Goal: Task Accomplishment & Management: Manage account settings

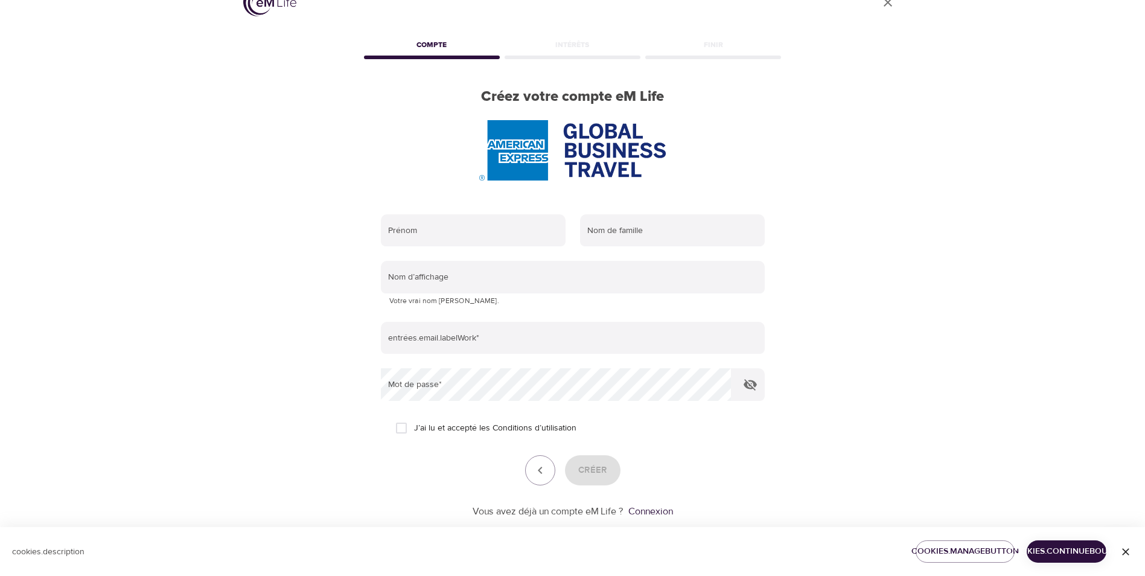
scroll to position [51, 0]
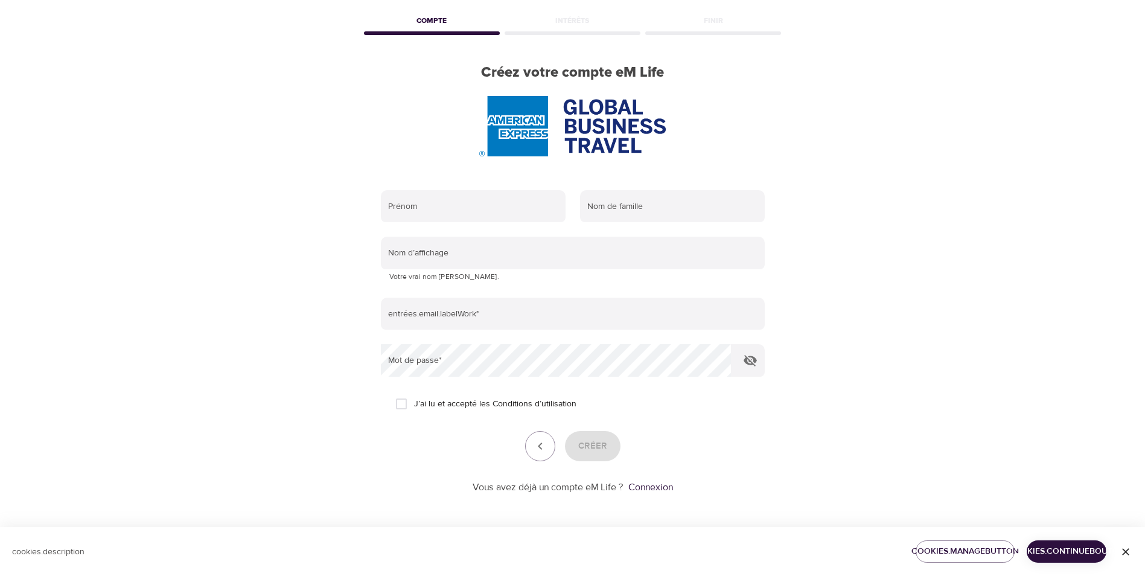
click at [590, 490] on p "Vous avez déjà un compte eM Life ?" at bounding box center [548, 488] width 151 height 14
click at [641, 487] on link "Connexion" at bounding box center [651, 487] width 45 height 12
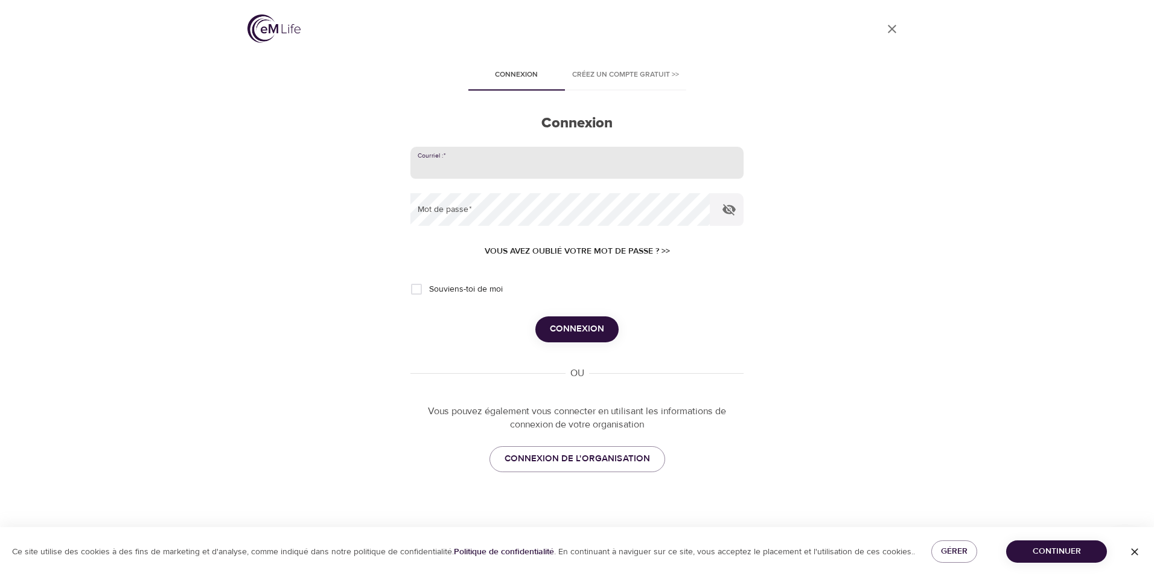
click at [493, 167] on input "email" at bounding box center [577, 163] width 333 height 33
type input "[PERSON_NAME][EMAIL_ADDRESS][DOMAIN_NAME]"
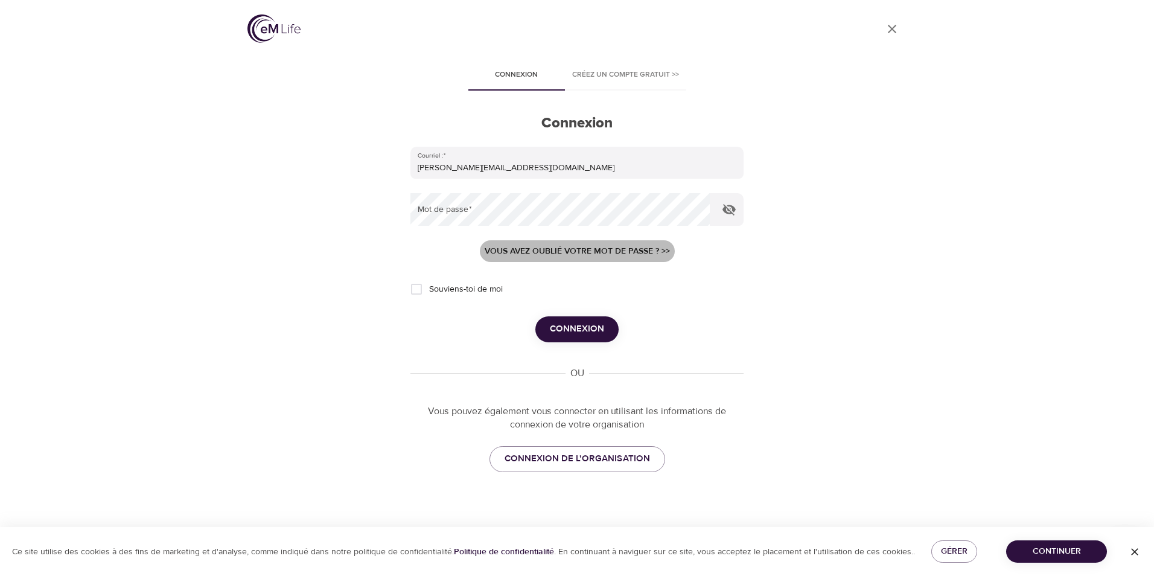
click at [619, 251] on span "Vous avez oublié votre mot de passe ? >>" at bounding box center [577, 251] width 185 height 15
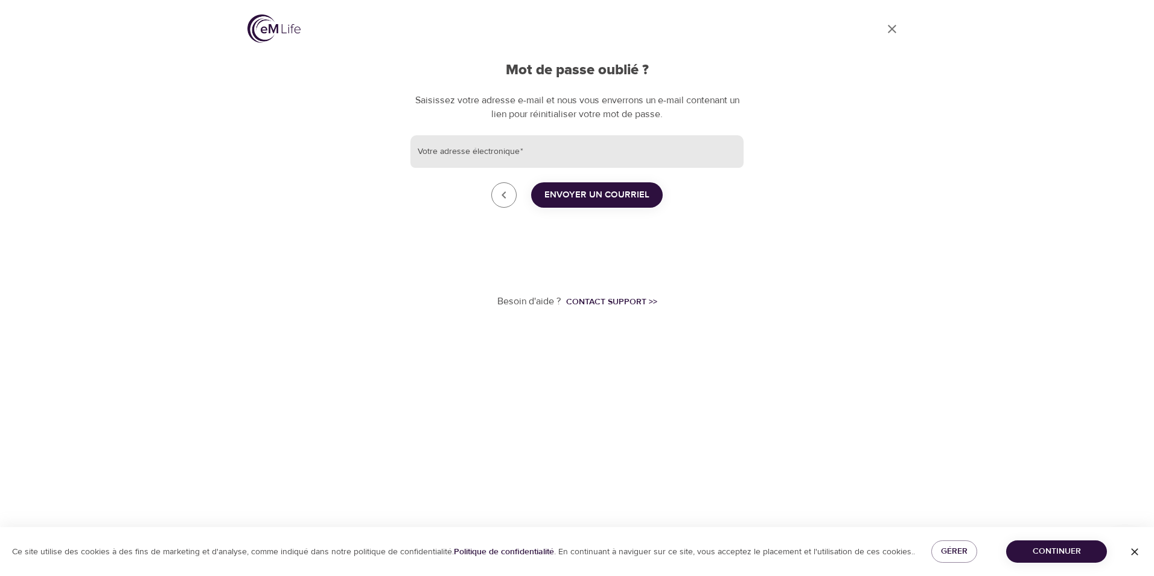
click at [479, 150] on input "Votre adresse électronique   *" at bounding box center [577, 151] width 333 height 33
type input "[PERSON_NAME][EMAIL_ADDRESS][DOMAIN_NAME]"
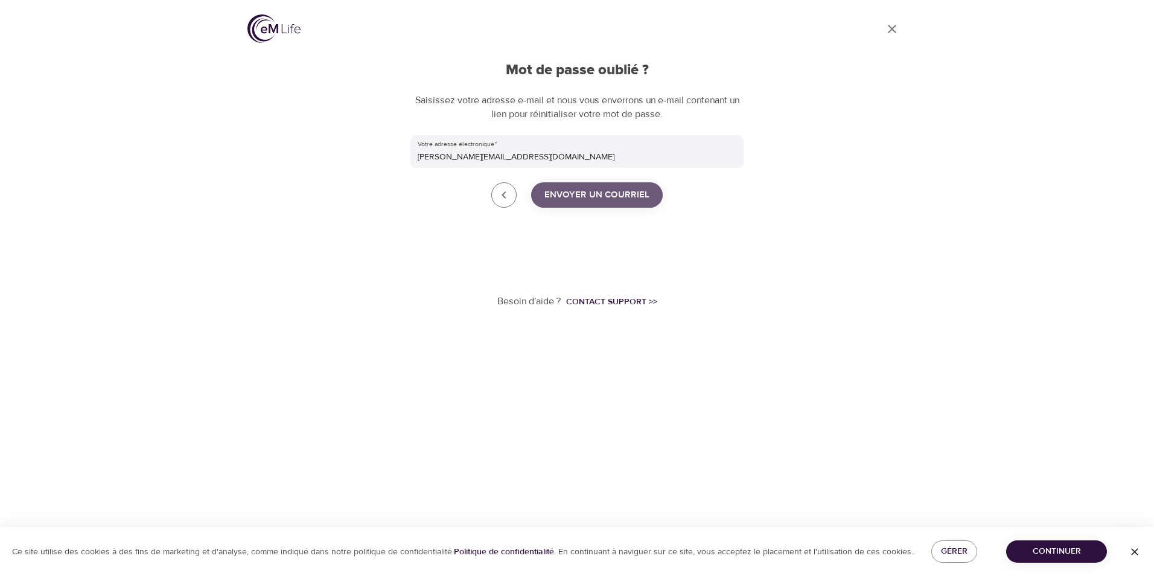
click at [621, 197] on span "Envoyer un courriel" at bounding box center [597, 195] width 105 height 16
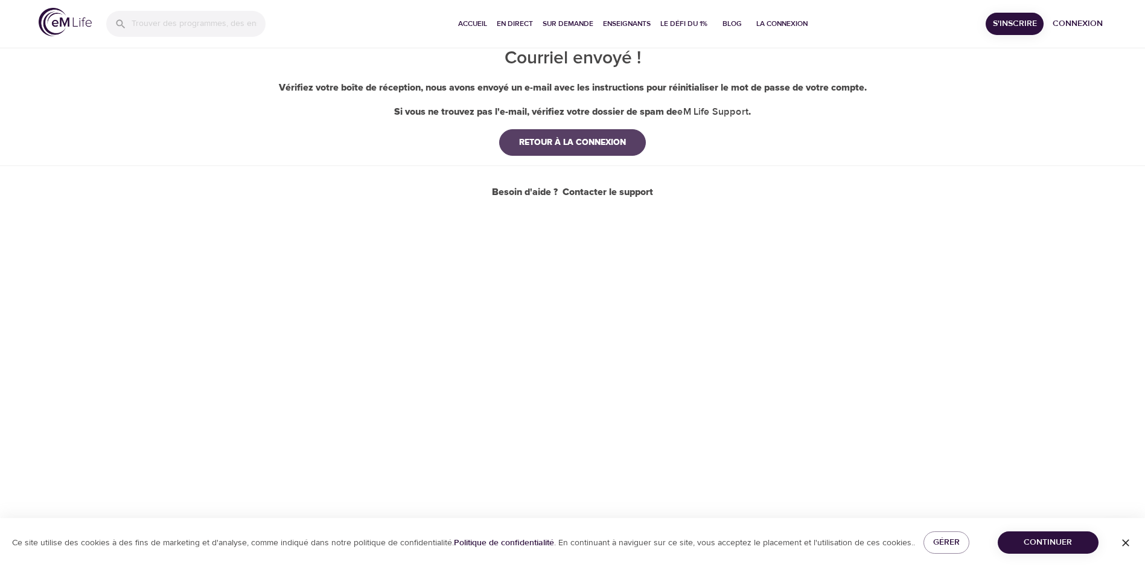
click at [603, 136] on div "RETOUR À LA CONNEXION" at bounding box center [573, 142] width 126 height 12
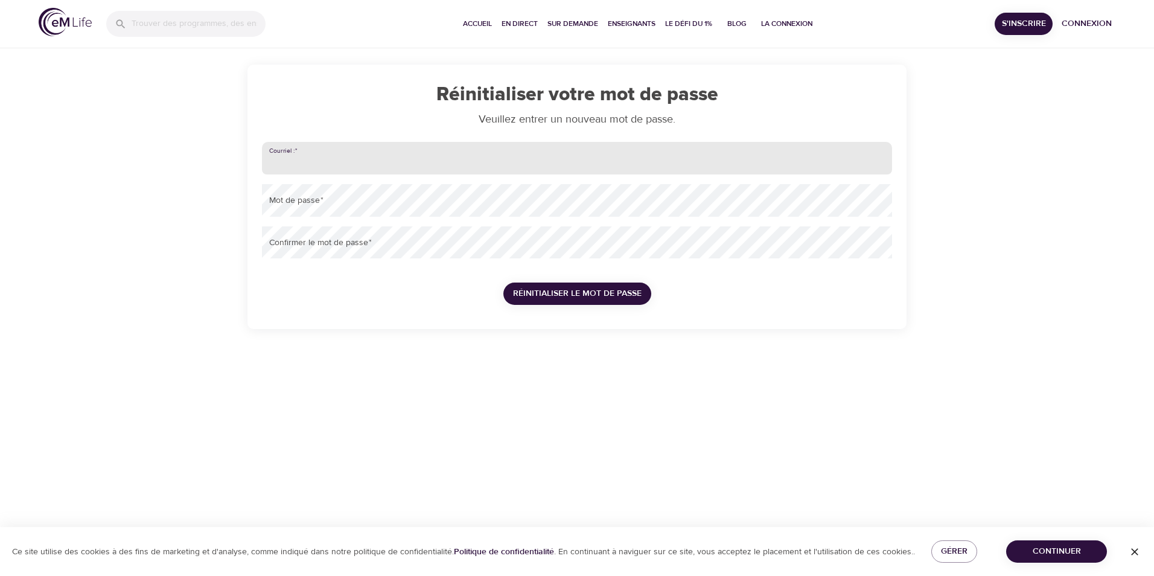
click at [344, 157] on input "email" at bounding box center [577, 158] width 630 height 33
type input "[PERSON_NAME][EMAIL_ADDRESS][DOMAIN_NAME]"
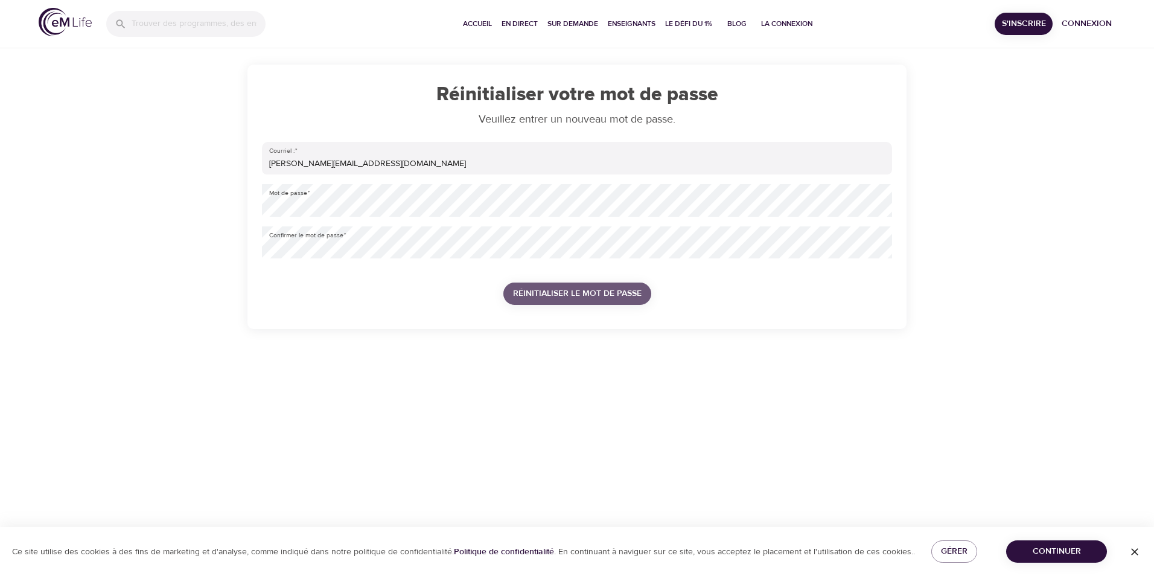
click at [622, 291] on span "Réinitialiser le mot de passe" at bounding box center [577, 293] width 129 height 15
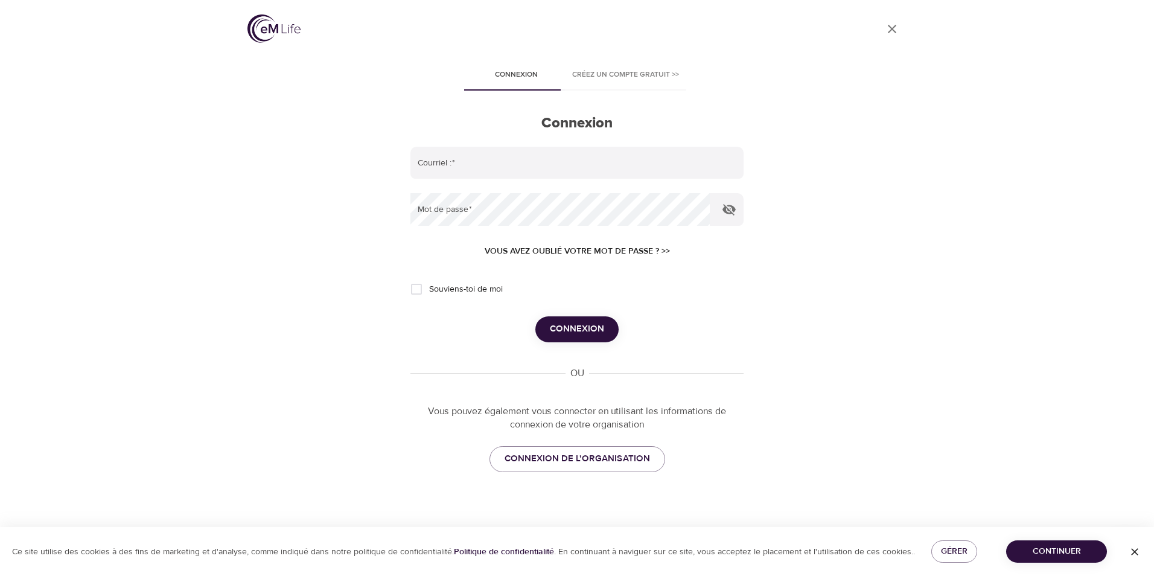
type input "[PERSON_NAME][EMAIL_ADDRESS][DOMAIN_NAME]"
click at [731, 207] on icon "button" at bounding box center [729, 209] width 14 height 14
click at [578, 327] on span "Connexion" at bounding box center [577, 329] width 54 height 16
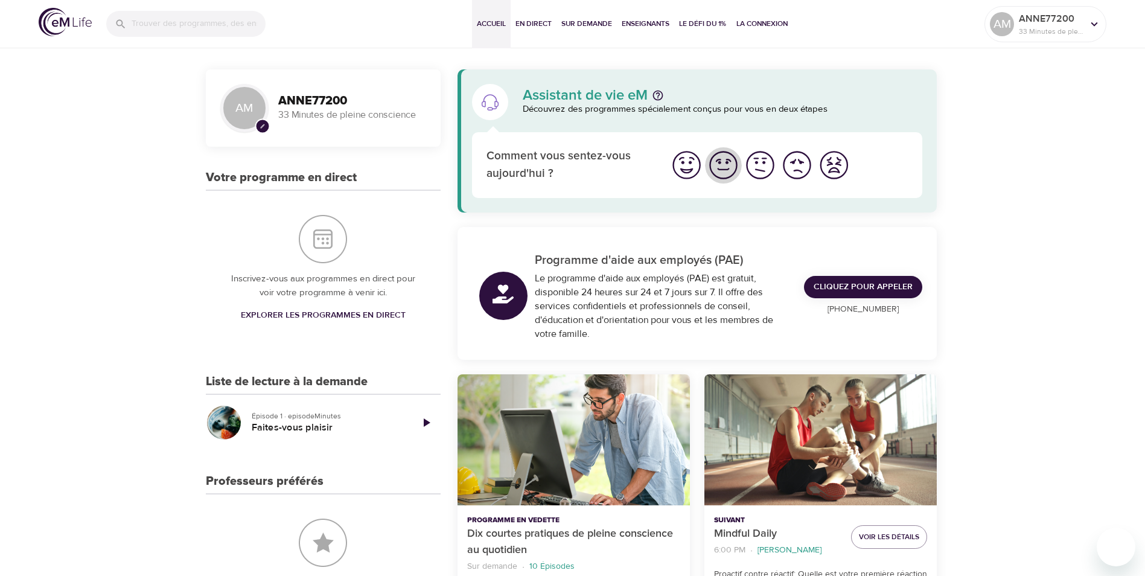
click at [724, 167] on img "Je me sens bien" at bounding box center [723, 165] width 33 height 33
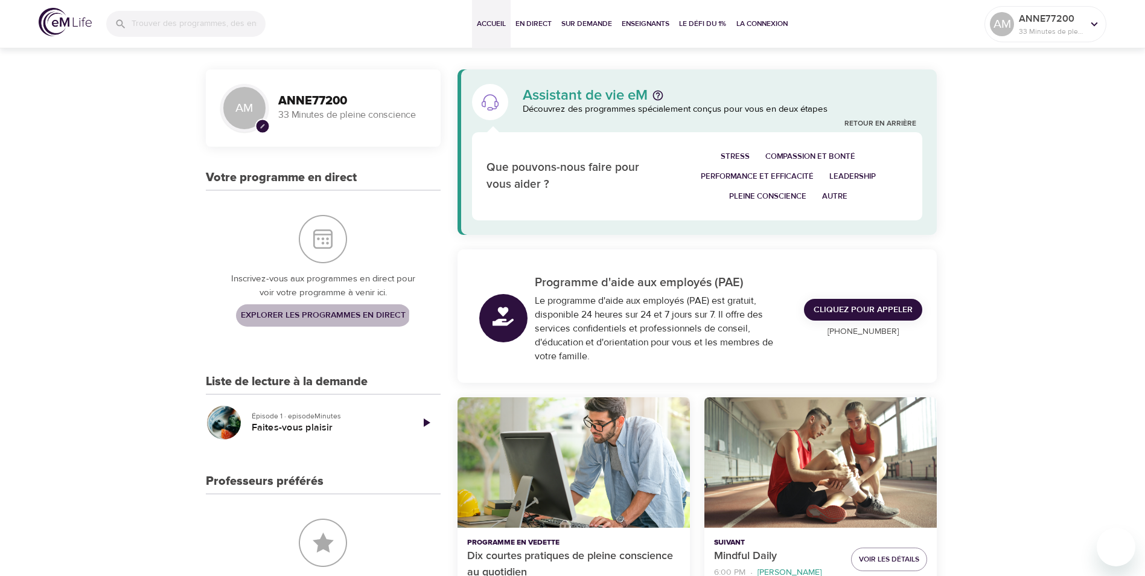
click at [304, 313] on span "Explorer les programmes en direct" at bounding box center [323, 315] width 165 height 15
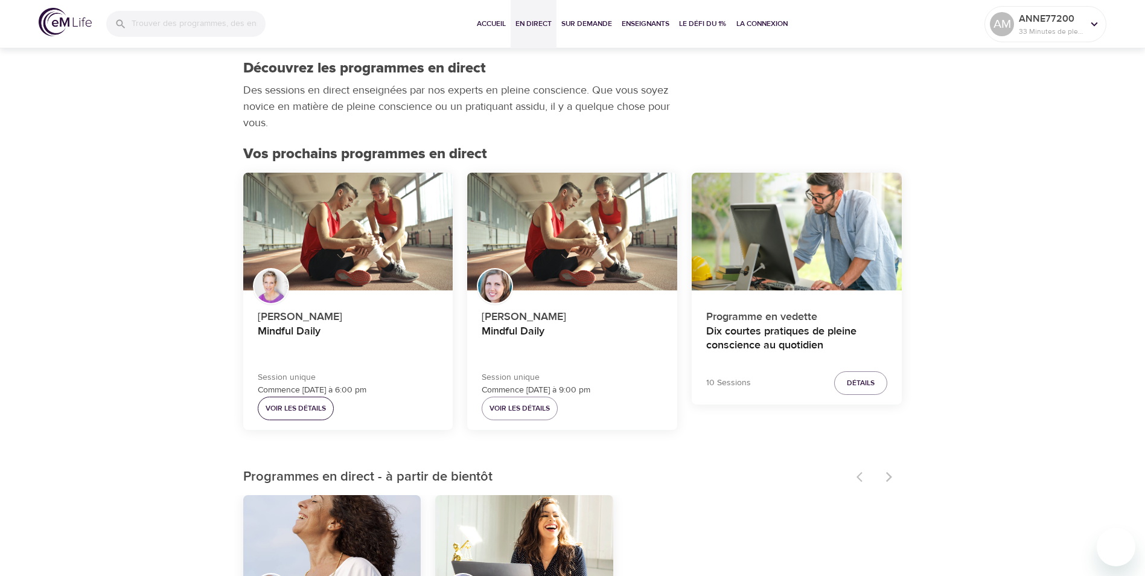
click at [290, 409] on span "Voir les détails" at bounding box center [296, 408] width 60 height 13
